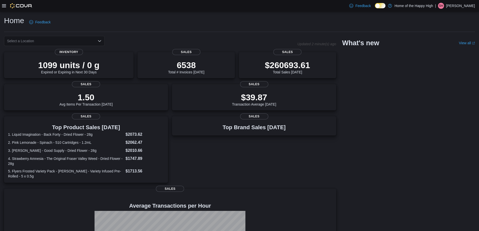
click at [472, 5] on p "[PERSON_NAME]" at bounding box center [460, 6] width 29 height 6
click at [450, 50] on span "Sign Out" at bounding box center [443, 49] width 14 height 5
